Goal: Task Accomplishment & Management: Use online tool/utility

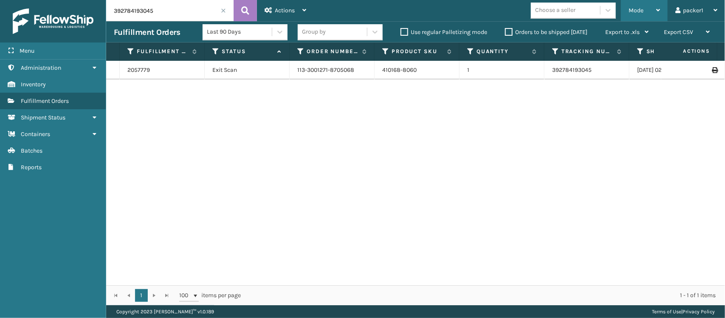
click at [638, 8] on span "Mode" at bounding box center [636, 10] width 15 height 7
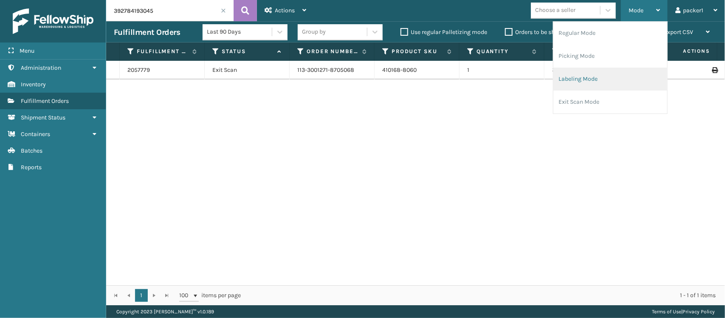
click at [583, 73] on li "Labeling Mode" at bounding box center [611, 79] width 114 height 23
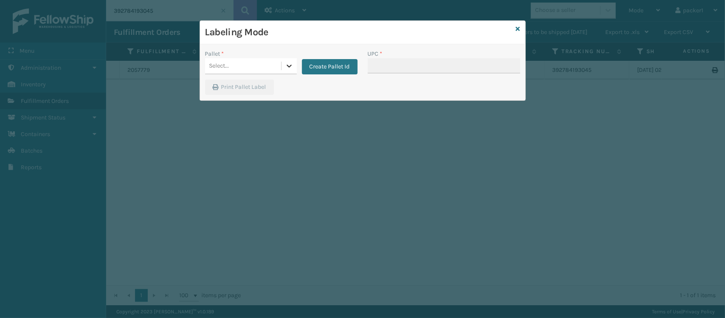
click at [283, 61] on div at bounding box center [289, 65] width 15 height 15
click at [309, 66] on button "Create Pallet Id" at bounding box center [330, 66] width 56 height 15
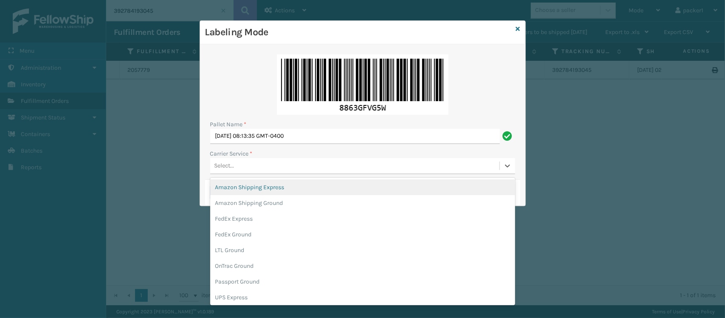
click at [265, 168] on div "Select..." at bounding box center [354, 166] width 289 height 14
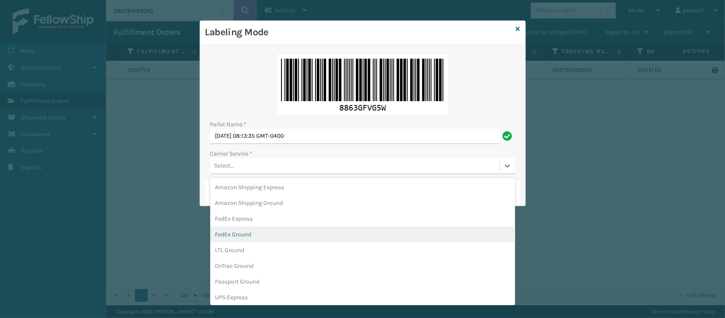
click at [247, 239] on div "FedEx Ground" at bounding box center [362, 234] width 305 height 16
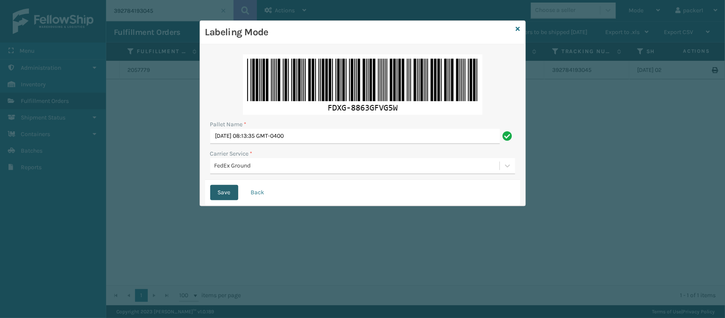
click at [223, 194] on button "Save" at bounding box center [224, 192] width 28 height 15
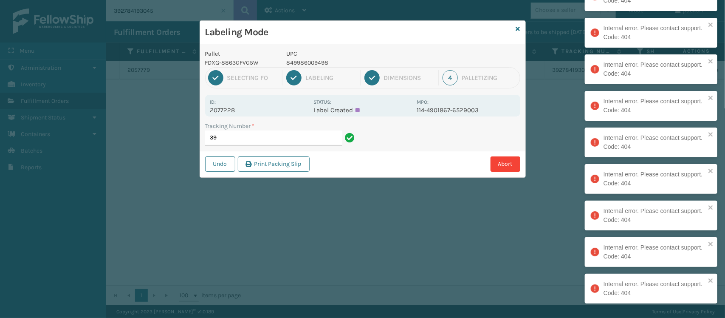
type input "3"
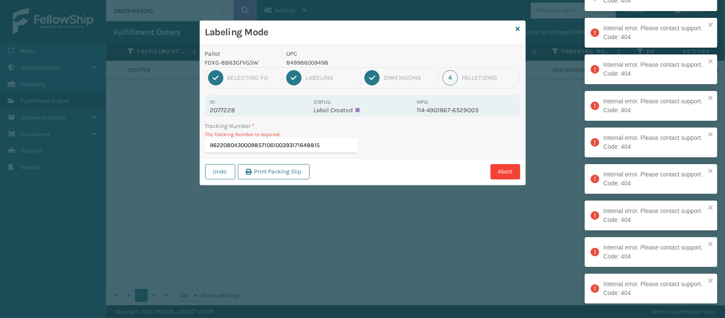
type input "9622080430009857106100393171648815"
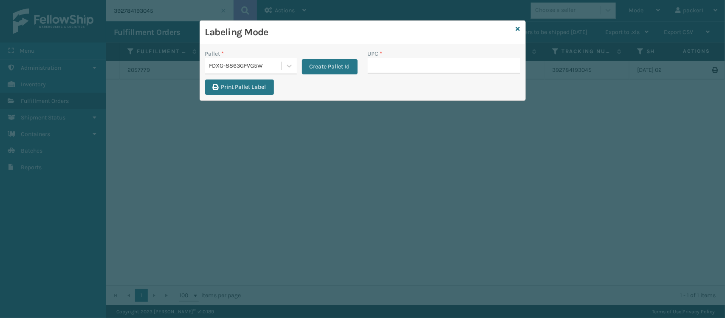
click at [239, 112] on div "Labeling Mode Pallet * FDXG-8863GFVG5W Create Pallet Id UPC * Print Pallet Label" at bounding box center [362, 159] width 725 height 318
type input "2076253"
click at [423, 62] on input "2076253" at bounding box center [436, 65] width 137 height 15
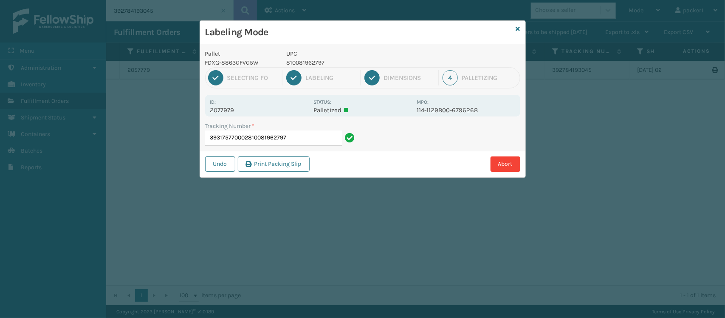
type input "393175770002810081962797"
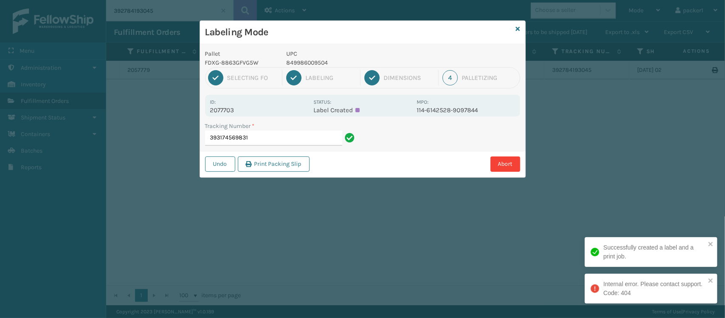
type input "393174569831"
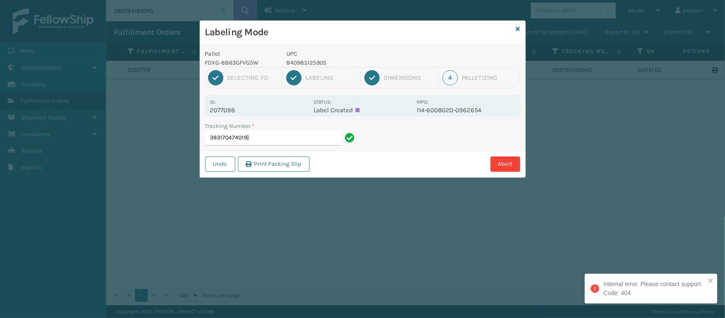
type input "393170474019"
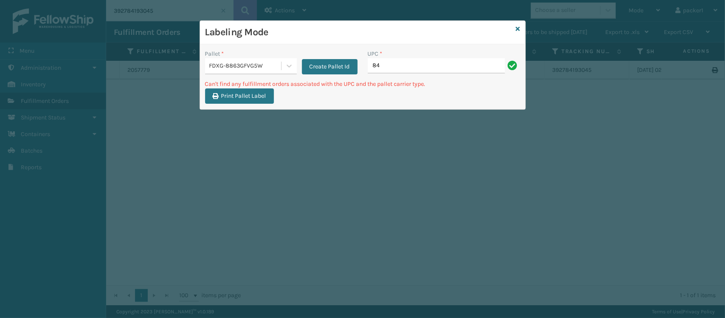
type input "8"
